Goal: Task Accomplishment & Management: Manage account settings

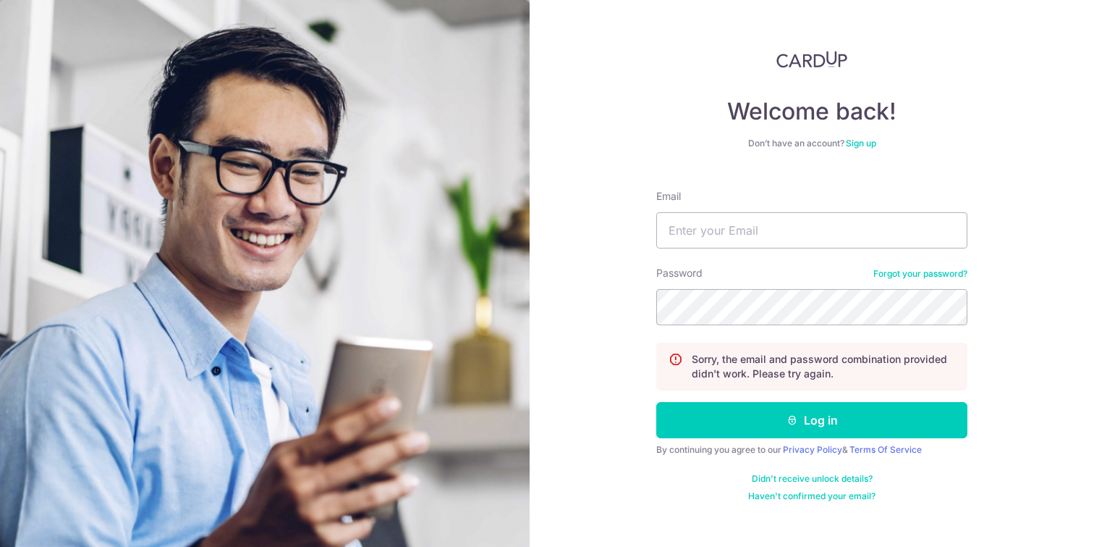
click at [714, 224] on input "Email" at bounding box center [812, 230] width 311 height 36
type input "[EMAIL_ADDRESS][DOMAIN_NAME]"
click at [657, 402] on button "Log in" at bounding box center [812, 420] width 311 height 36
